Goal: Find contact information: Find contact information

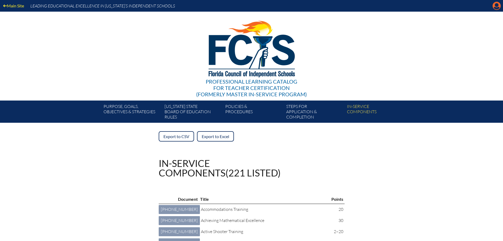
click at [494, 7] on icon at bounding box center [497, 6] width 8 height 8
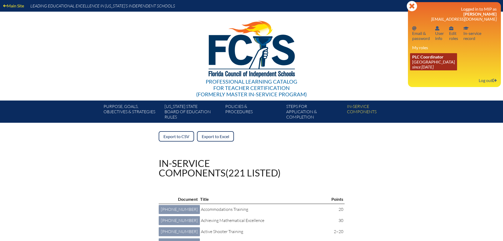
click at [429, 58] on span "PLC Coordinator" at bounding box center [427, 56] width 31 height 5
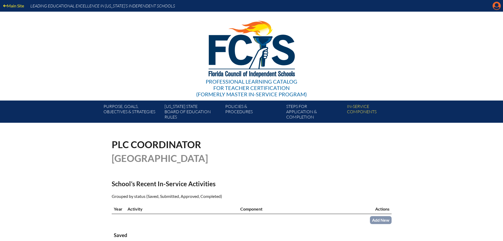
click at [498, 7] on icon at bounding box center [497, 6] width 8 height 8
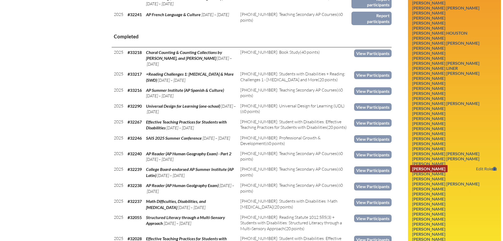
scroll to position [317, 0]
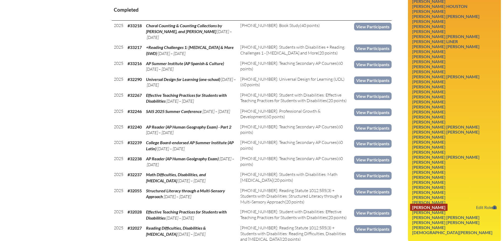
click at [444, 206] on link "William Justin VanTassel" at bounding box center [429, 206] width 38 height 7
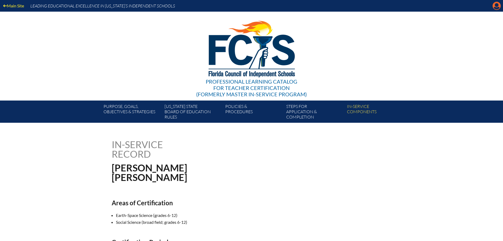
click at [495, 8] on icon "Manage account" at bounding box center [497, 6] width 8 height 8
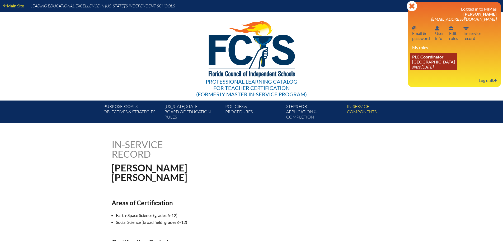
click at [418, 66] on icon "since [DATE]" at bounding box center [422, 66] width 21 height 5
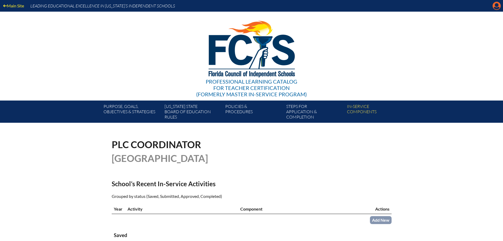
click at [495, 8] on icon "Manage account" at bounding box center [497, 6] width 8 height 8
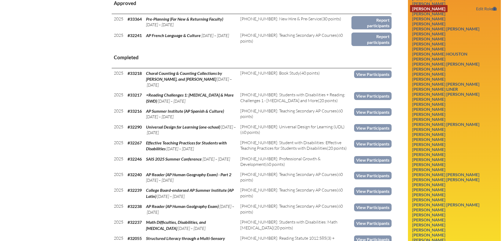
scroll to position [370, 0]
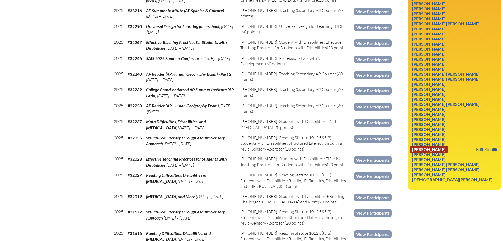
click at [443, 147] on link "Sara Lynn VanTassel" at bounding box center [429, 149] width 38 height 7
